Goal: Task Accomplishment & Management: Manage account settings

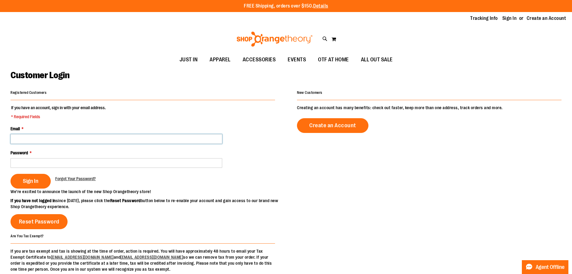
type input "**********"
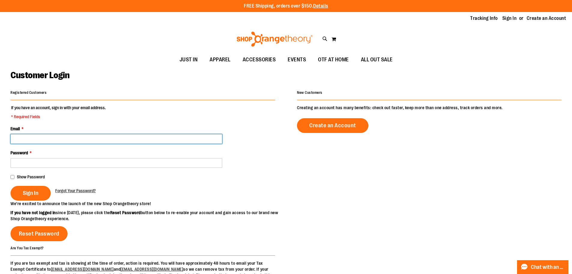
click at [218, 140] on input "Email *" at bounding box center [117, 139] width 212 height 10
type input "**********"
